Goal: Information Seeking & Learning: Learn about a topic

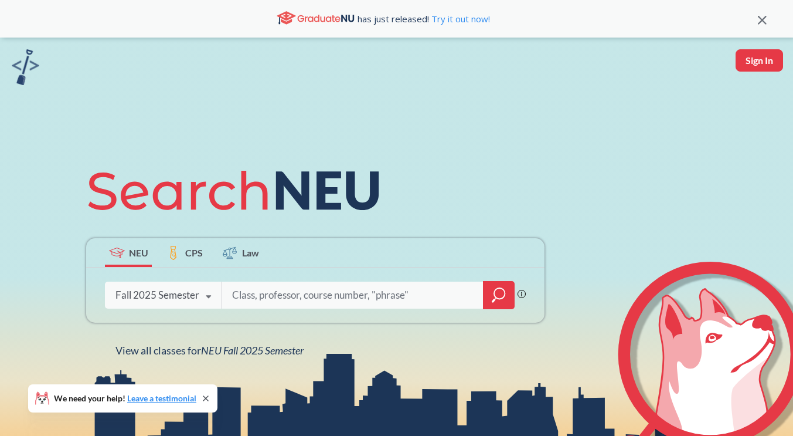
click at [247, 294] on input "search" at bounding box center [353, 295] width 244 height 25
type input "cs 5001"
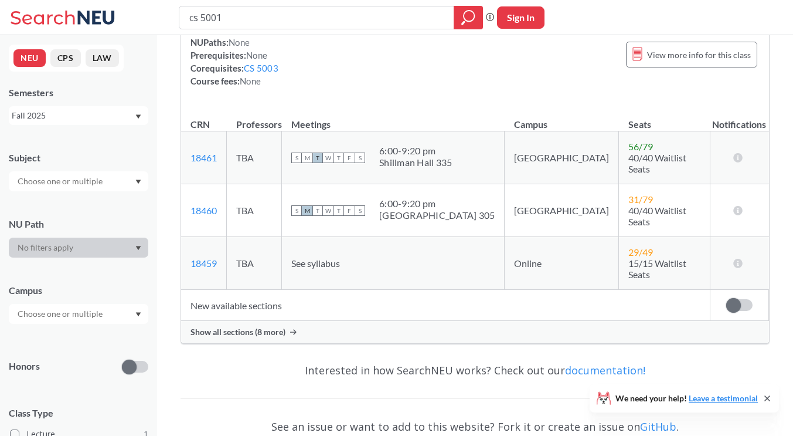
scroll to position [176, 0]
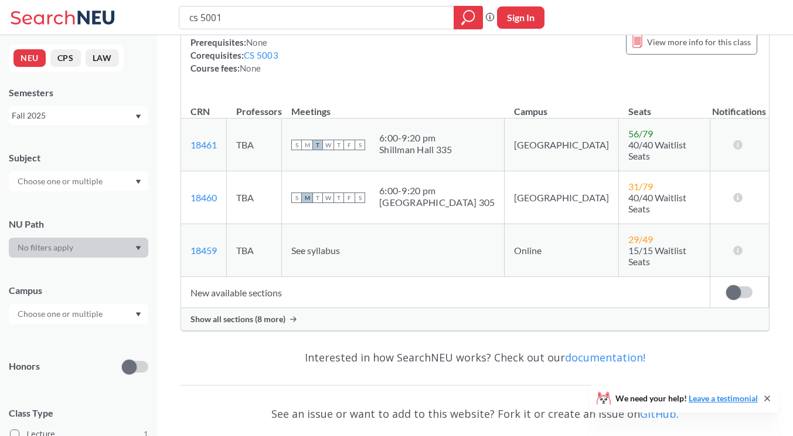
click at [229, 314] on span "Show all sections (8 more)" at bounding box center [238, 319] width 95 height 11
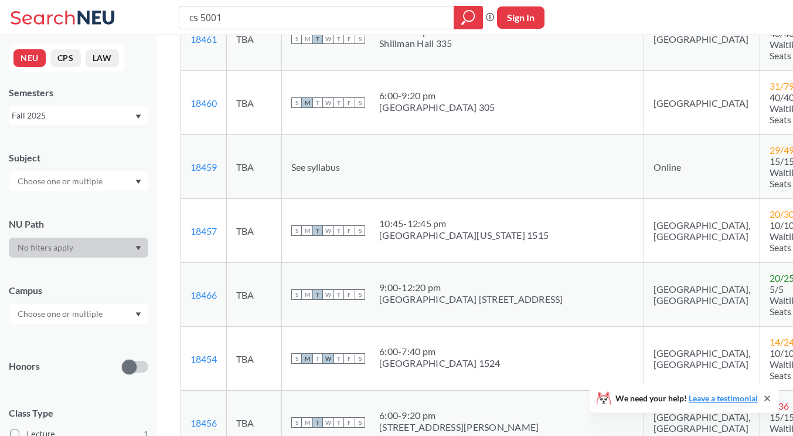
scroll to position [293, 0]
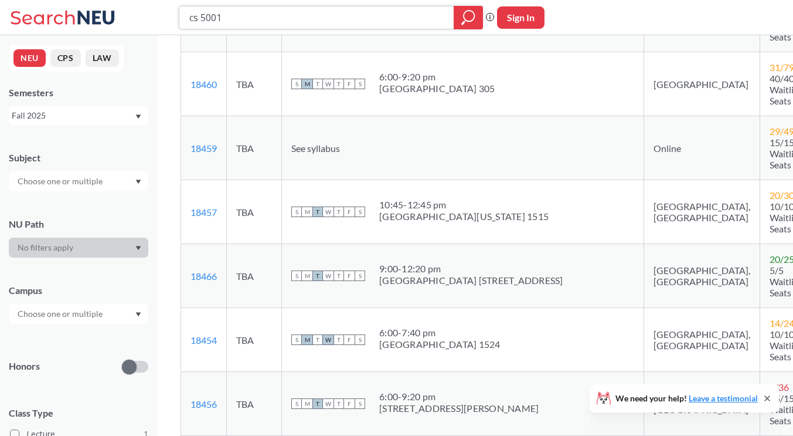
click at [230, 19] on input "cs 5001" at bounding box center [316, 18] width 257 height 20
type input "cs 5010"
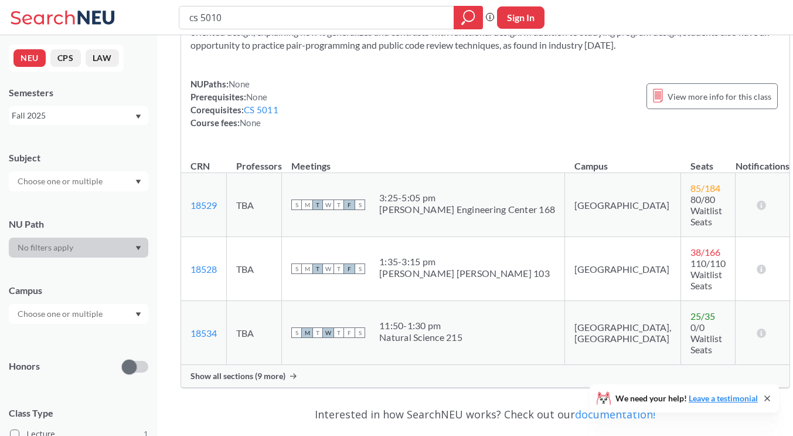
scroll to position [117, 0]
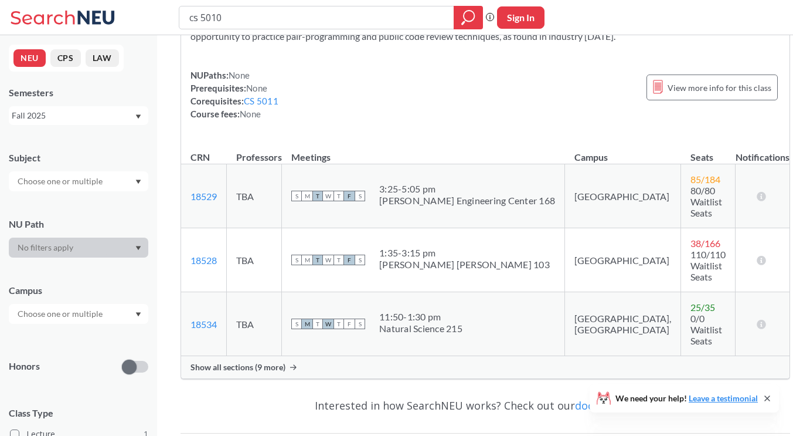
click at [254, 362] on span "Show all sections (9 more)" at bounding box center [238, 367] width 95 height 11
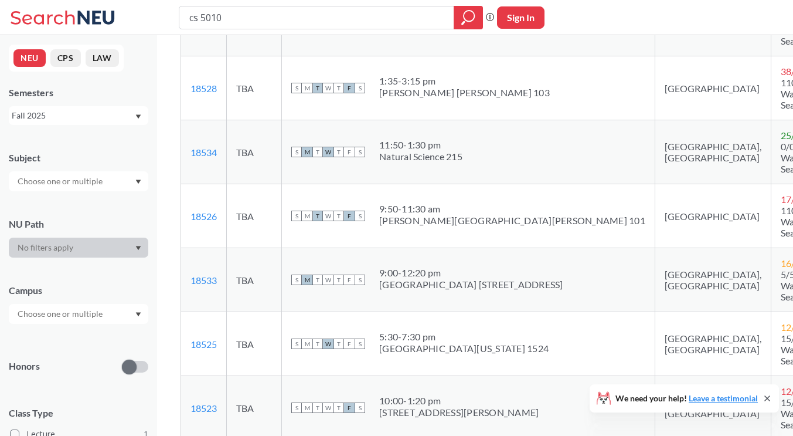
scroll to position [293, 0]
